Goal: Task Accomplishment & Management: Complete application form

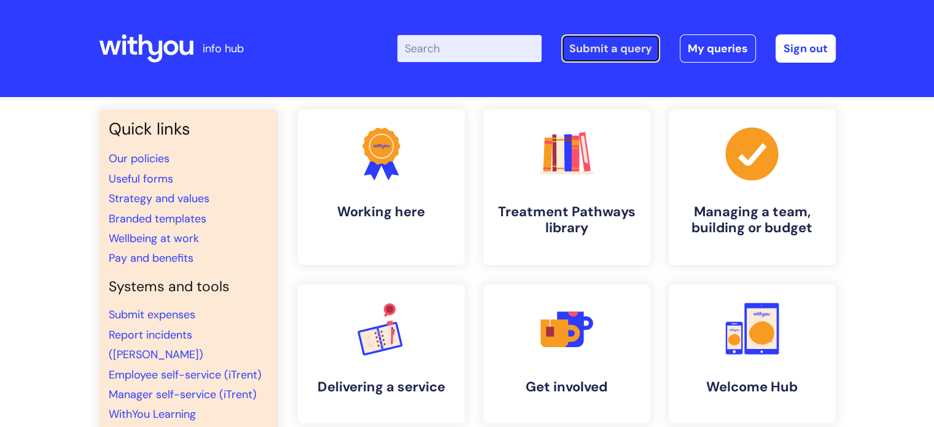
click at [613, 49] on link "Submit a query" at bounding box center [610, 48] width 99 height 28
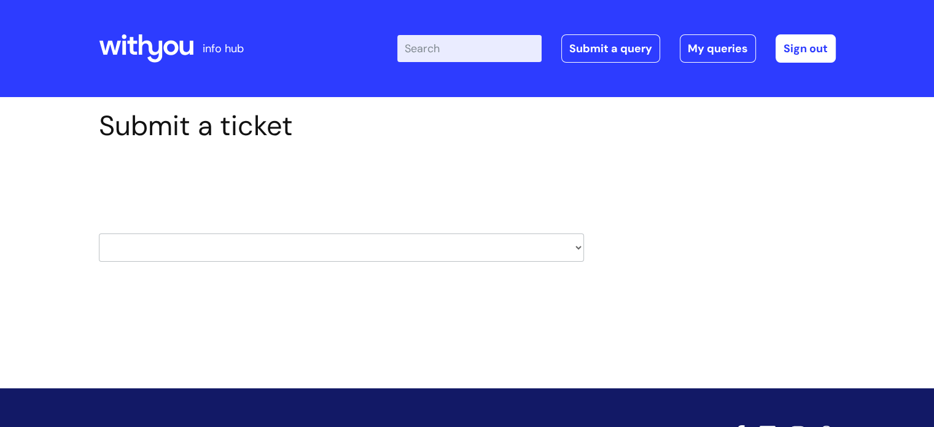
click at [572, 248] on select "HR / People IT and Support Clinical Drug Alerts Finance Accounts Data Support T…" at bounding box center [341, 247] width 485 height 28
click at [732, 284] on div "Submit a ticket Select issue type HR / People IT and Support Clinical Drug Aler…" at bounding box center [467, 204] width 755 height 190
click at [579, 247] on select "HR / People IT and Support Clinical Drug Alerts Finance Accounts Data Support T…" at bounding box center [341, 247] width 485 height 28
select select "systems"
click at [99, 233] on select "HR / People IT and Support Clinical Drug Alerts Finance Accounts Data Support T…" at bounding box center [341, 247] width 485 height 28
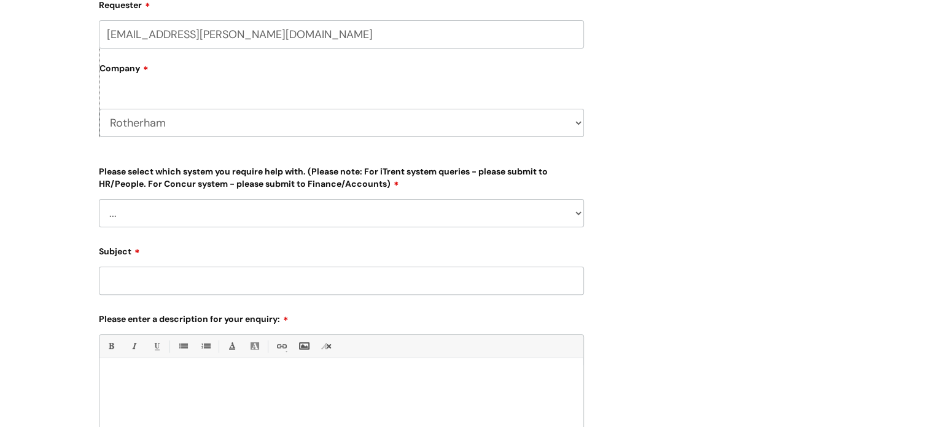
scroll to position [270, 0]
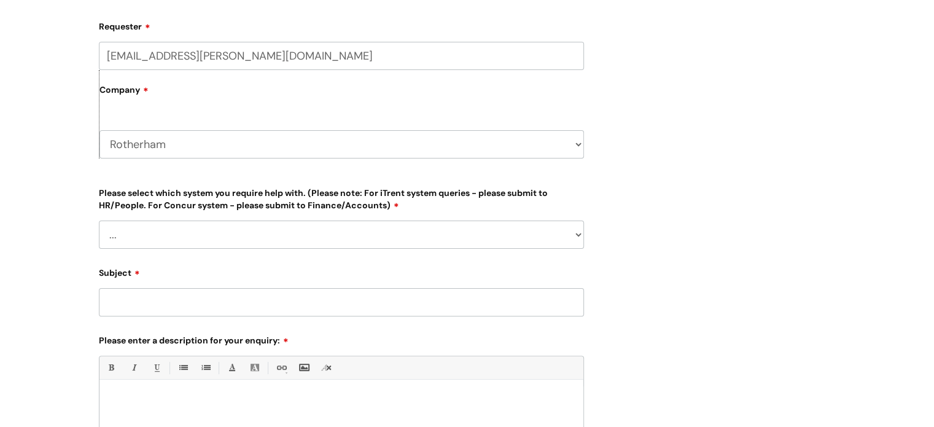
click at [579, 234] on select "... Ulysses Helpdesk Monday.com Nebula fault ILLY CarePath fault Halo fault E-c…" at bounding box center [341, 234] width 485 height 28
select select "Something else"
click at [99, 220] on select "... Ulysses Helpdesk Monday.com Nebula fault ILLY CarePath fault Halo fault E-c…" at bounding box center [341, 234] width 485 height 28
click at [156, 311] on input "Subject" at bounding box center [341, 302] width 485 height 28
type input "unable to log on nebula"
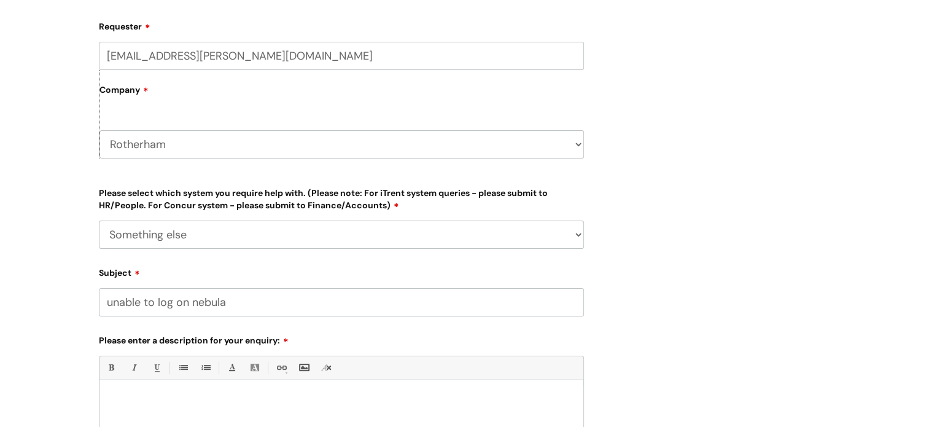
click at [174, 398] on p at bounding box center [341, 400] width 465 height 11
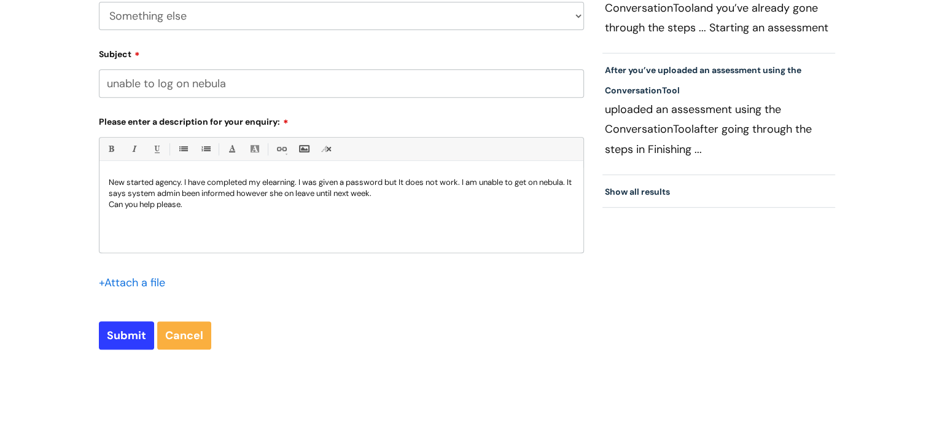
scroll to position [492, 0]
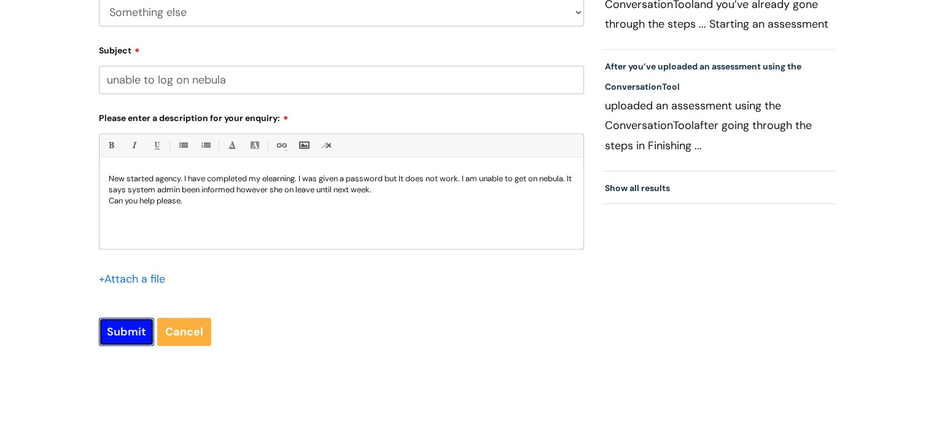
click at [130, 325] on input "Submit" at bounding box center [126, 331] width 55 height 28
type input "Please Wait..."
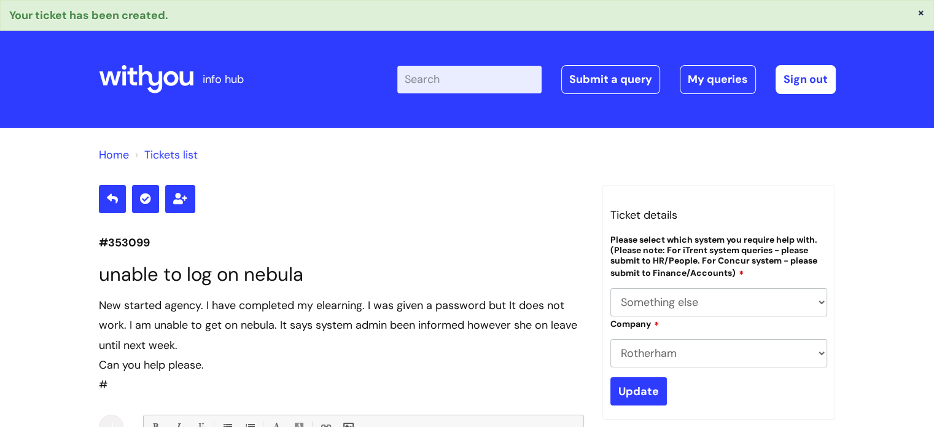
click at [820, 299] on select "... Ulysses Helpdesk Monday.com Nebula fault ILLY CarePath fault Halo fault E-c…" at bounding box center [718, 302] width 217 height 28
select select "Nebula fault"
click at [610, 288] on select "... Ulysses Helpdesk Monday.com Nebula fault ILLY CarePath fault Halo fault E-c…" at bounding box center [718, 302] width 217 height 28
click at [649, 397] on input "Update" at bounding box center [638, 391] width 56 height 28
select select "Nebula fault"
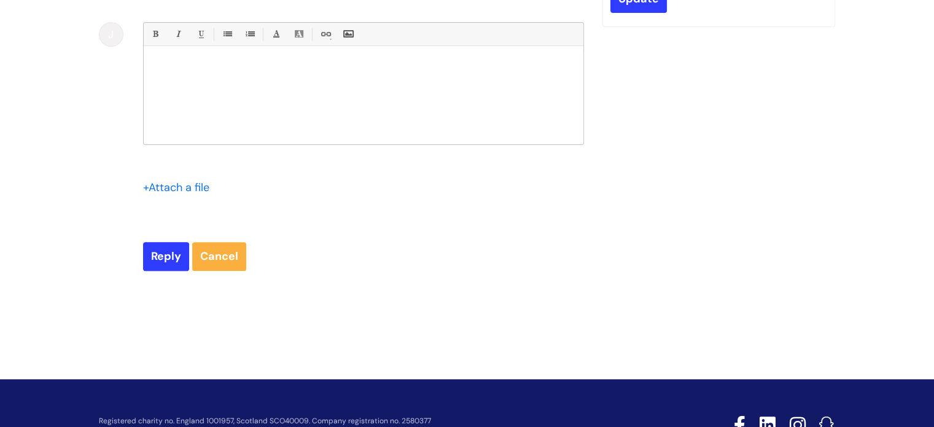
scroll to position [19, 0]
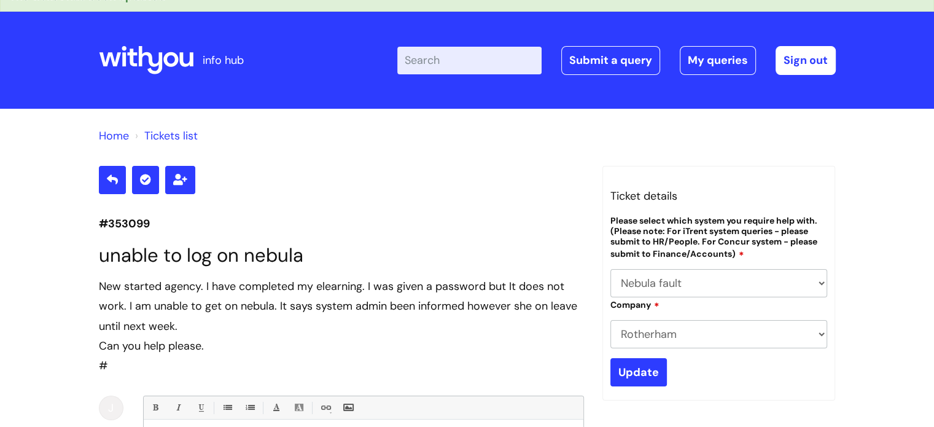
click at [166, 137] on link "Tickets list" at bounding box center [170, 135] width 53 height 15
